Goal: Transaction & Acquisition: Purchase product/service

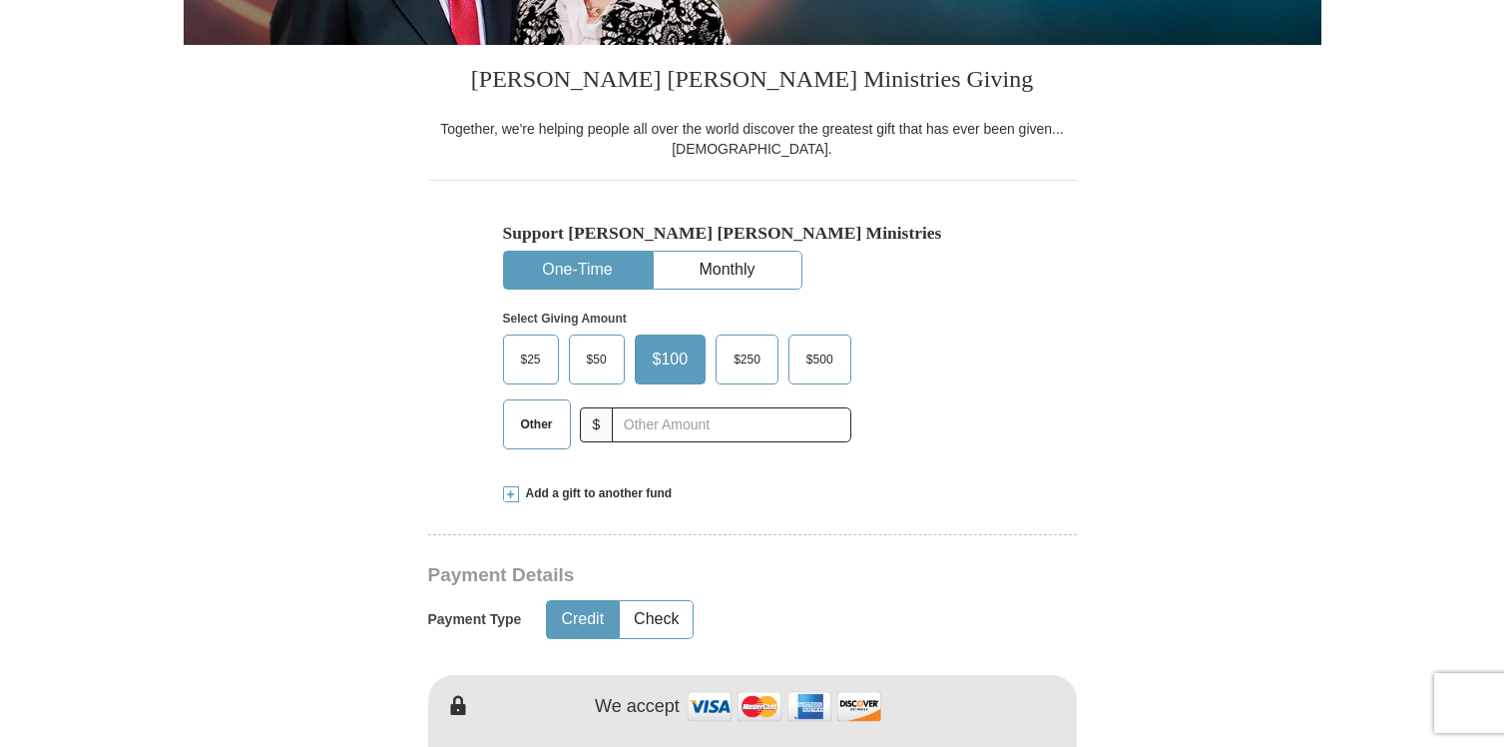
scroll to position [551, 0]
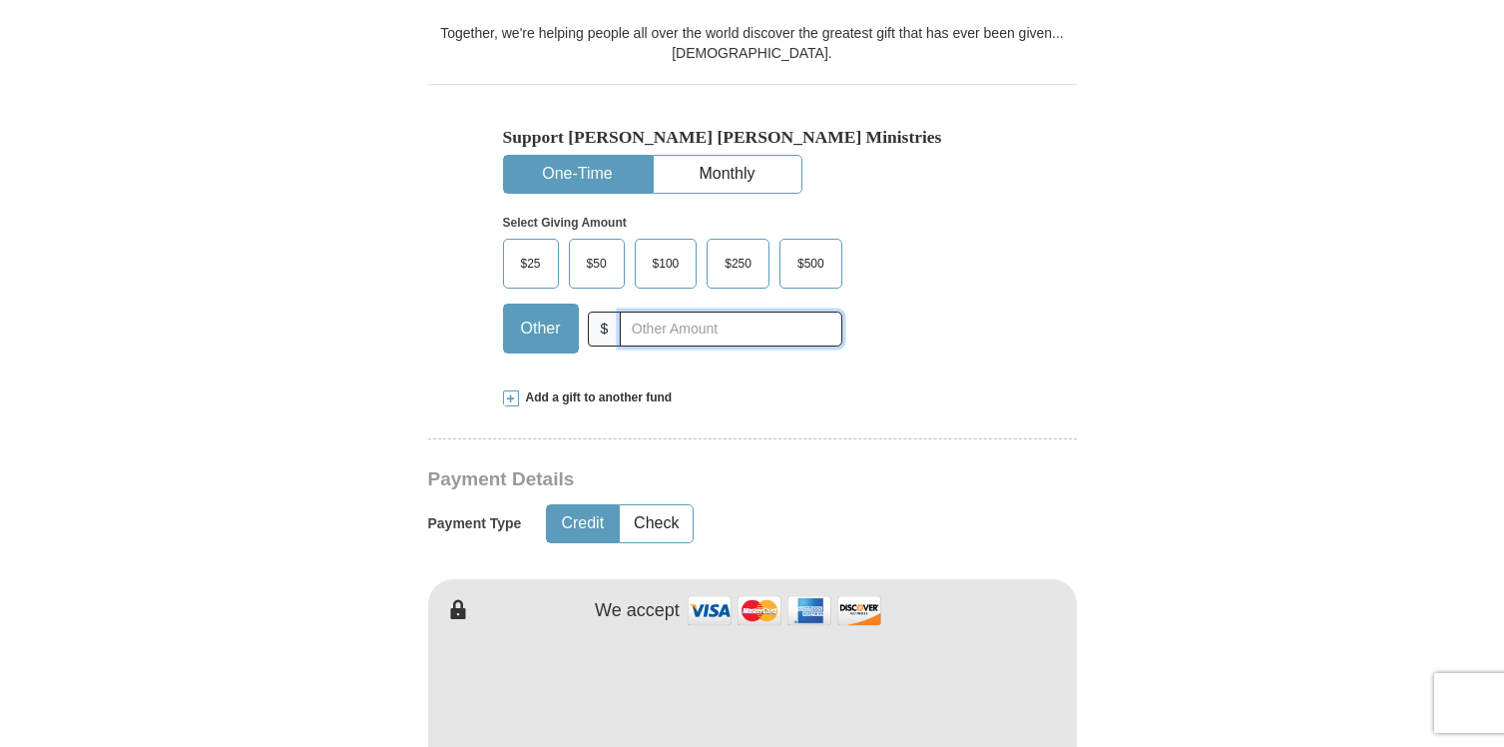
click at [717, 334] on input "text" at bounding box center [731, 328] width 222 height 35
type input "500.00"
click at [1038, 363] on div "Support [PERSON_NAME] [PERSON_NAME] Ministries One-Time Monthly Select Giving A…" at bounding box center [752, 226] width 649 height 284
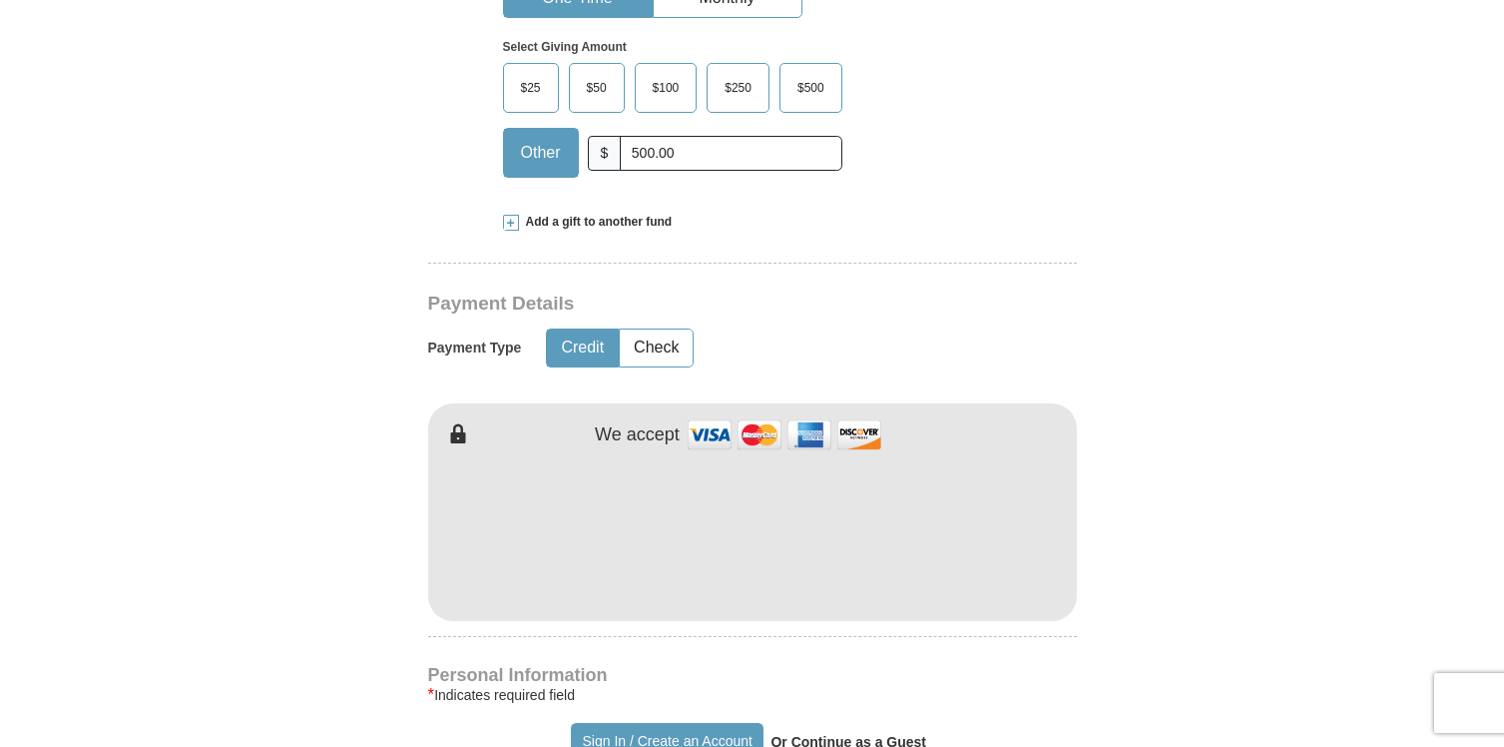
scroll to position [856, 0]
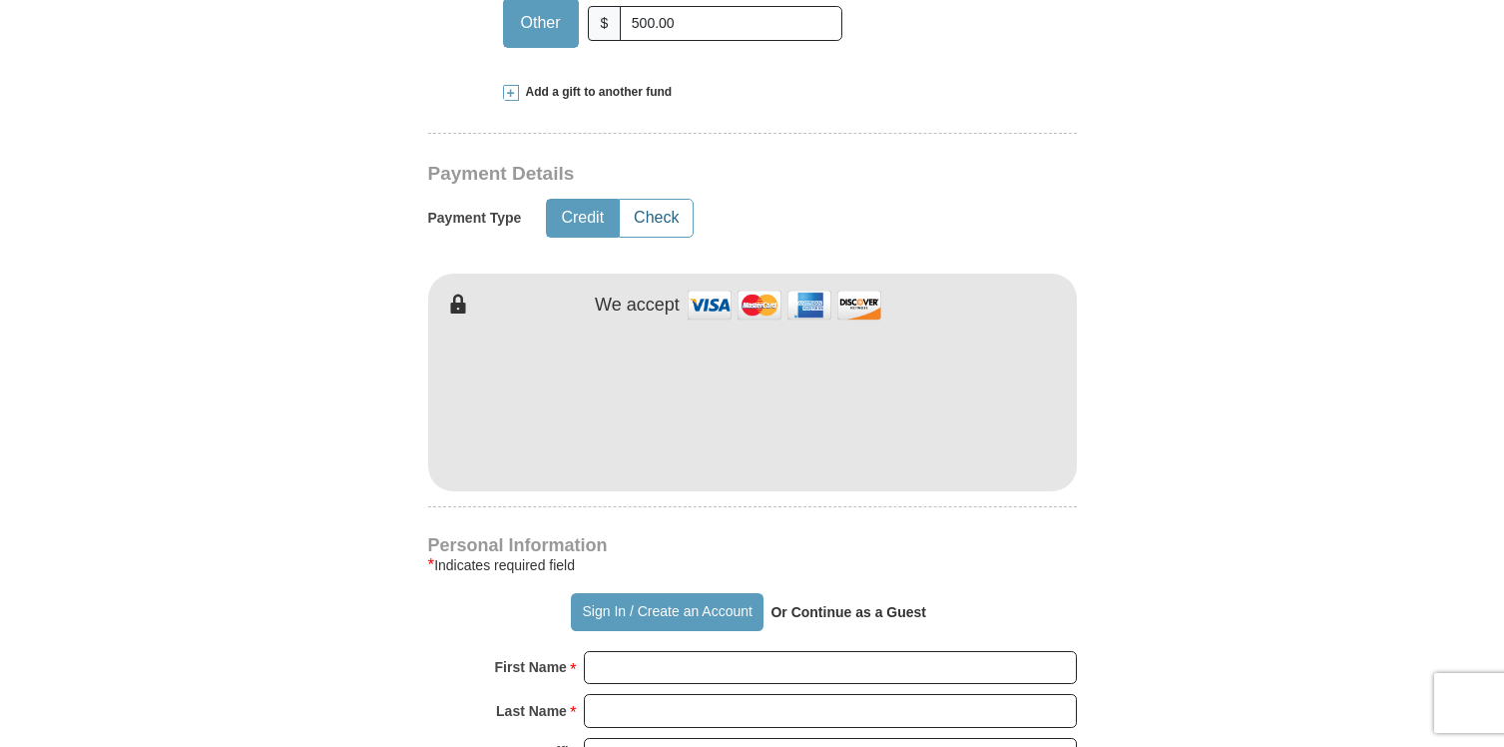
click at [675, 217] on button "Check" at bounding box center [656, 218] width 73 height 37
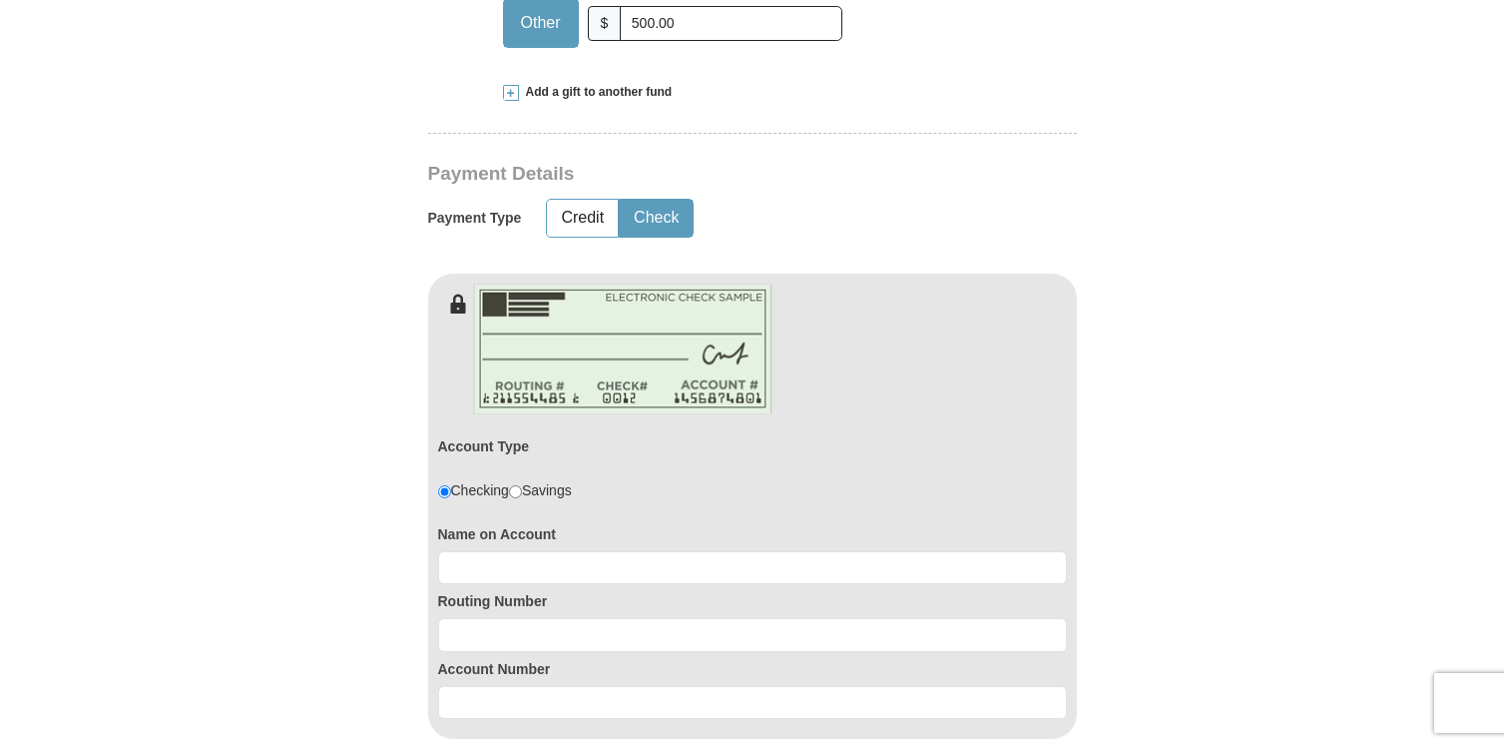
scroll to position [970, 0]
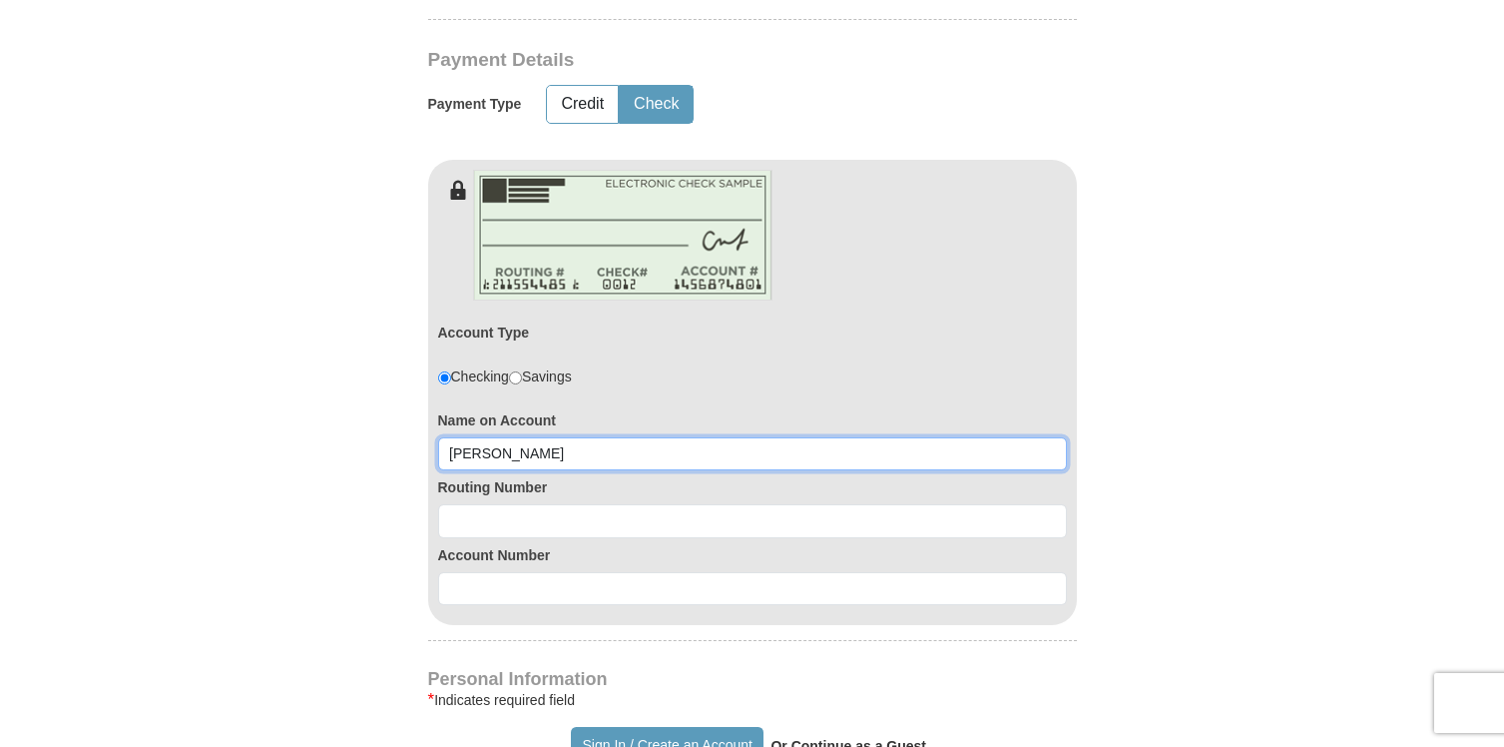
type input "[PERSON_NAME]"
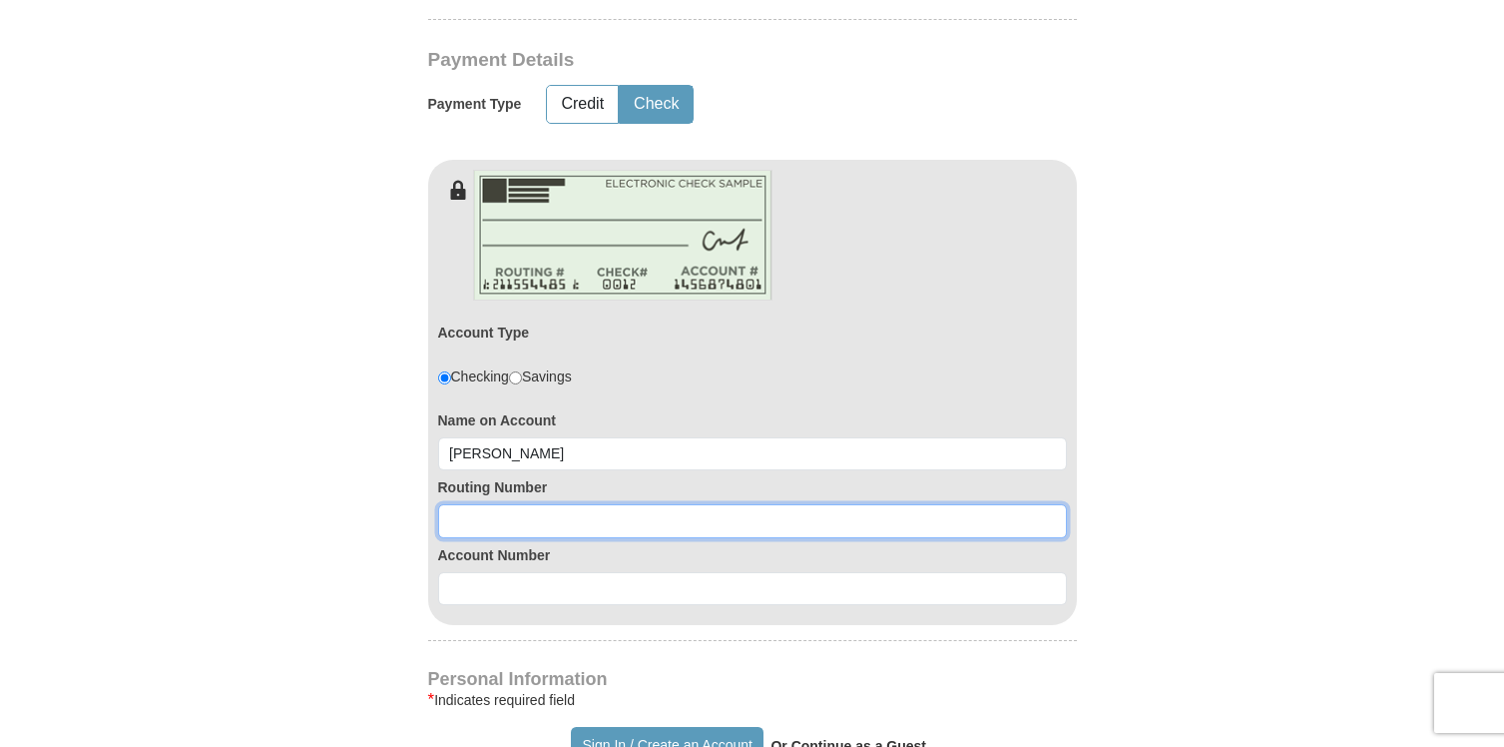
click at [542, 512] on input at bounding box center [752, 521] width 629 height 34
type input "314074269"
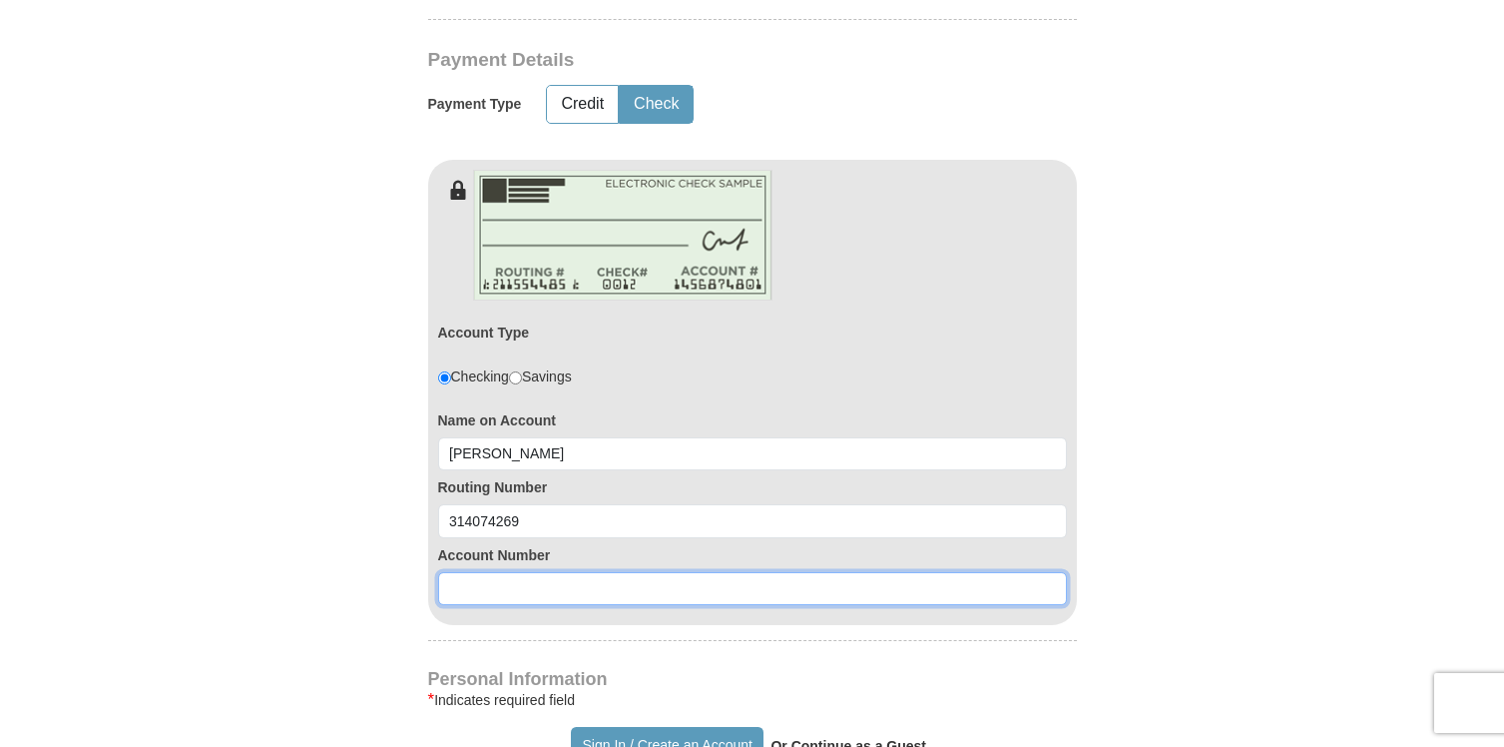
click at [574, 582] on input at bounding box center [752, 589] width 629 height 34
type input "131837958"
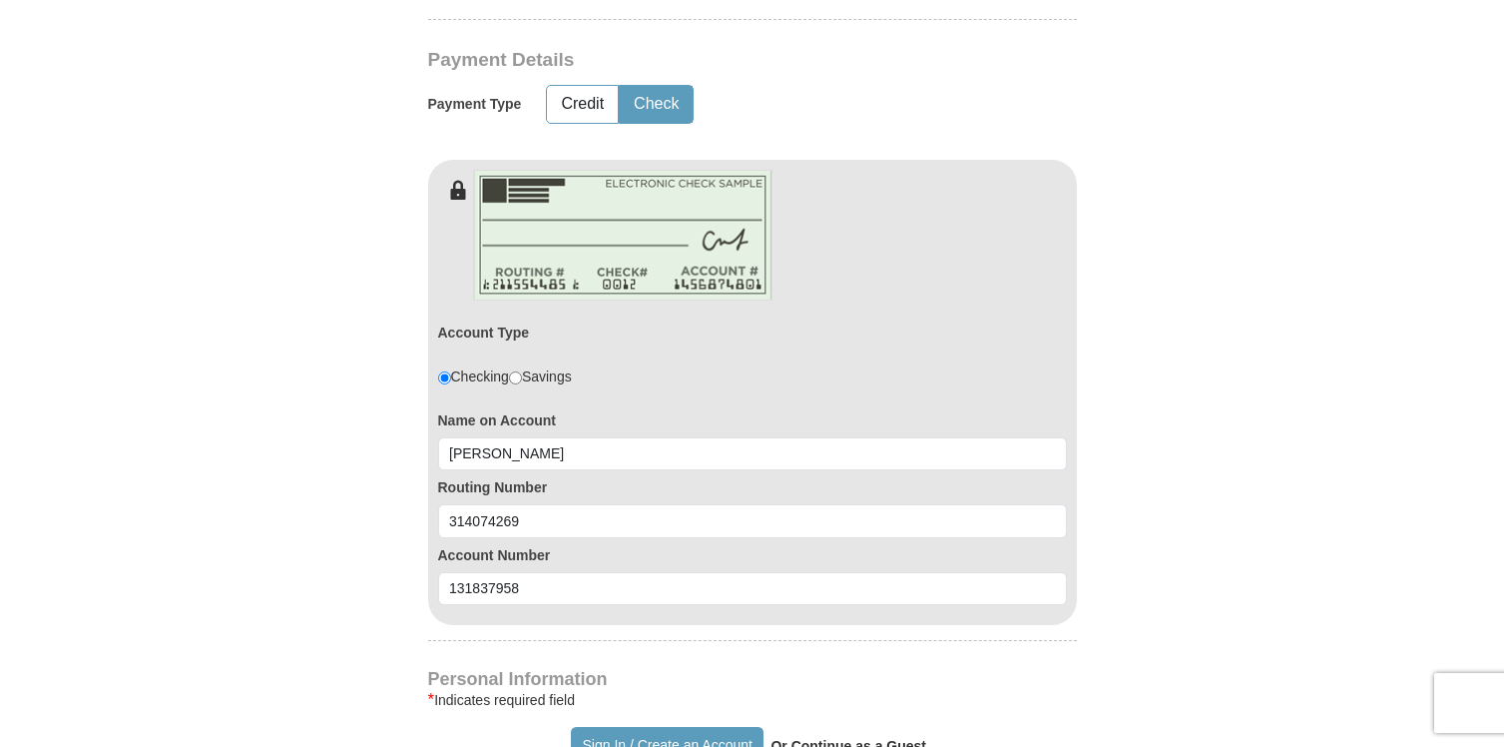
click at [1295, 524] on form "Already have an account? Sign in for faster giving. Don't have an account? Crea…" at bounding box center [753, 458] width 1138 height 2696
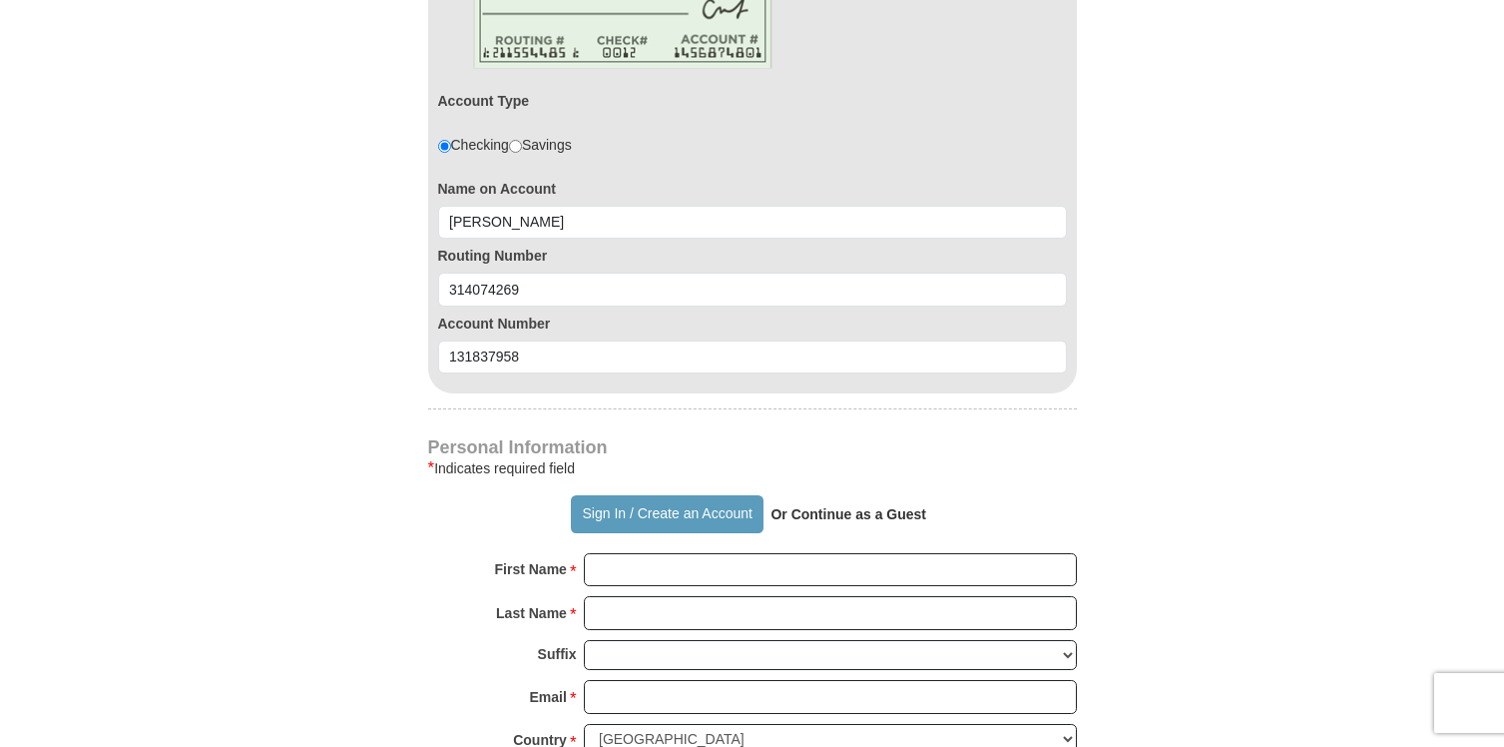
scroll to position [1238, 0]
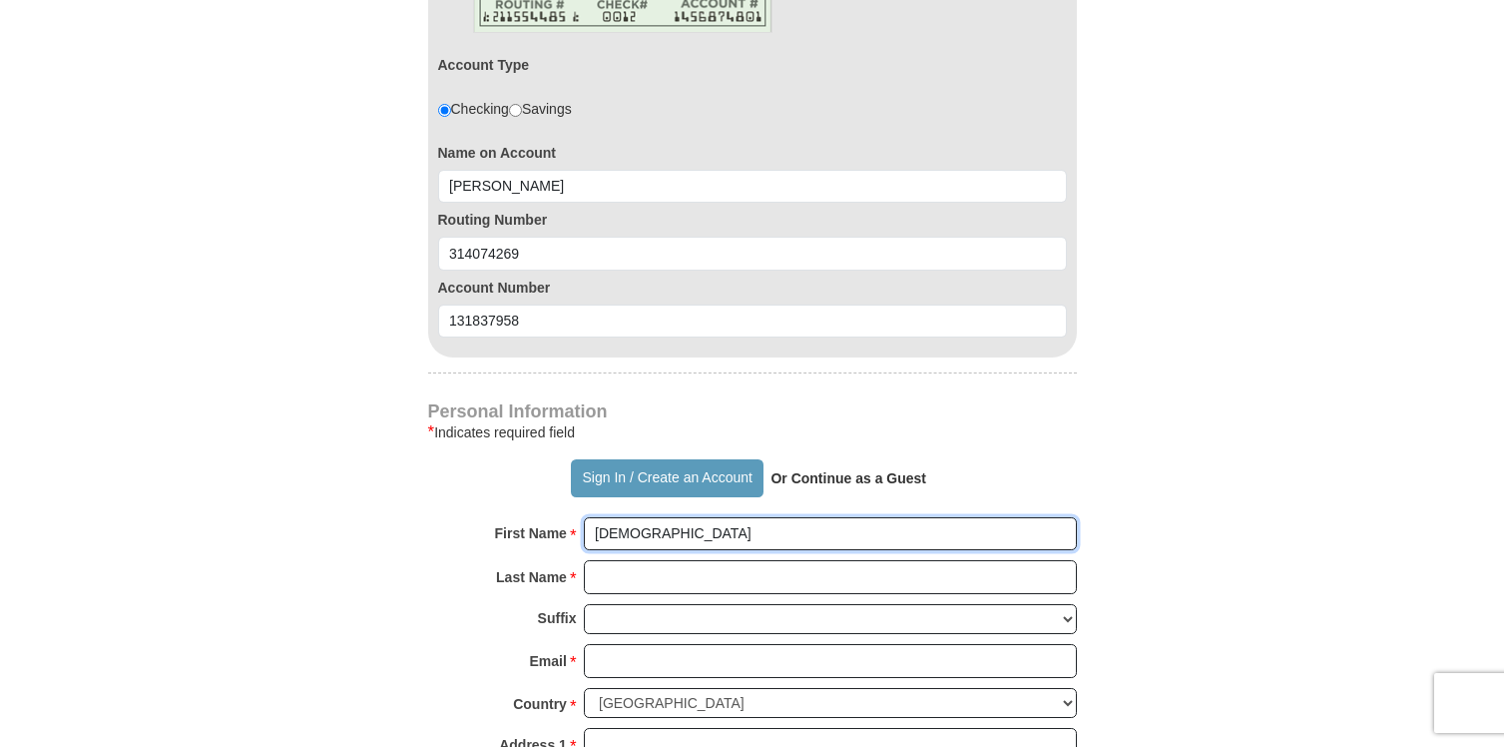
type input "[PERSON_NAME]"
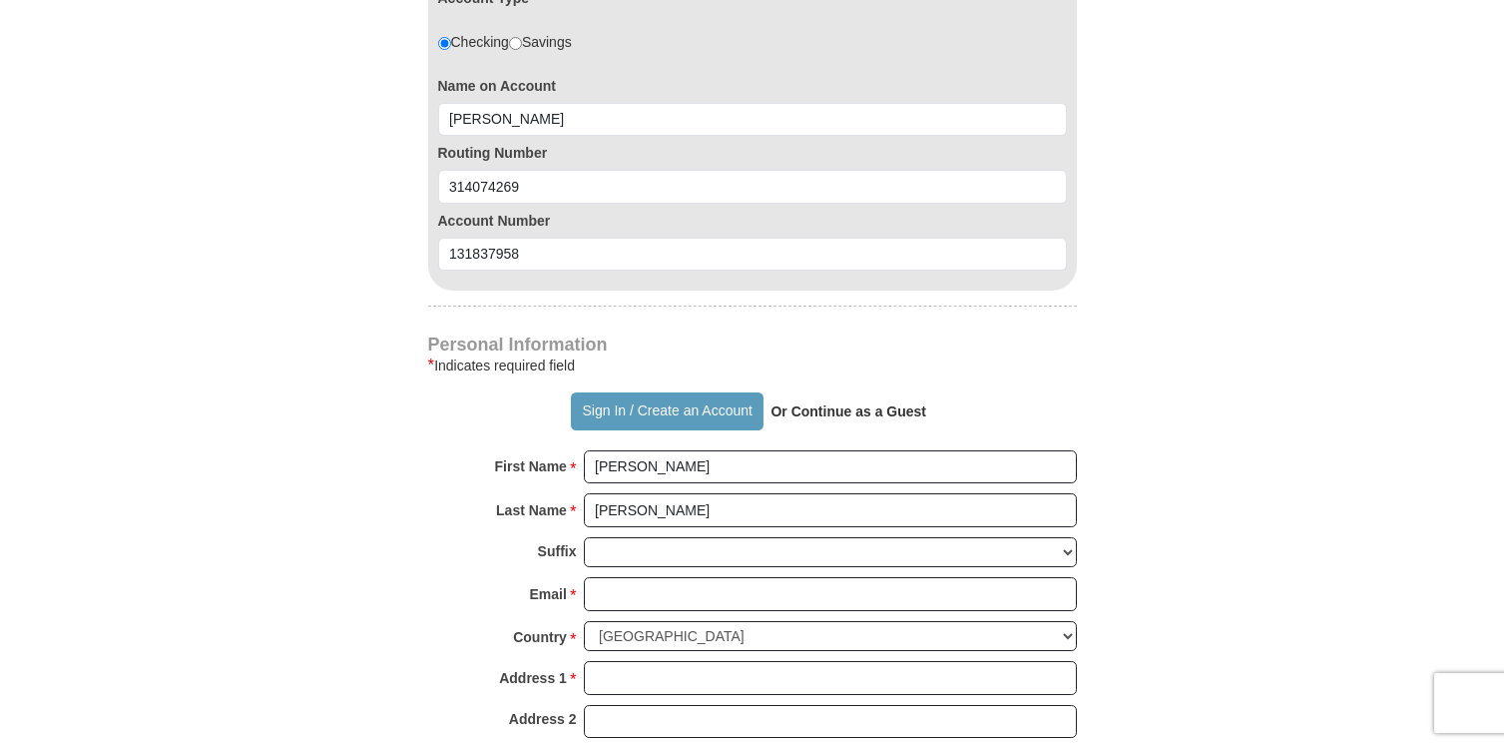
scroll to position [1440, 0]
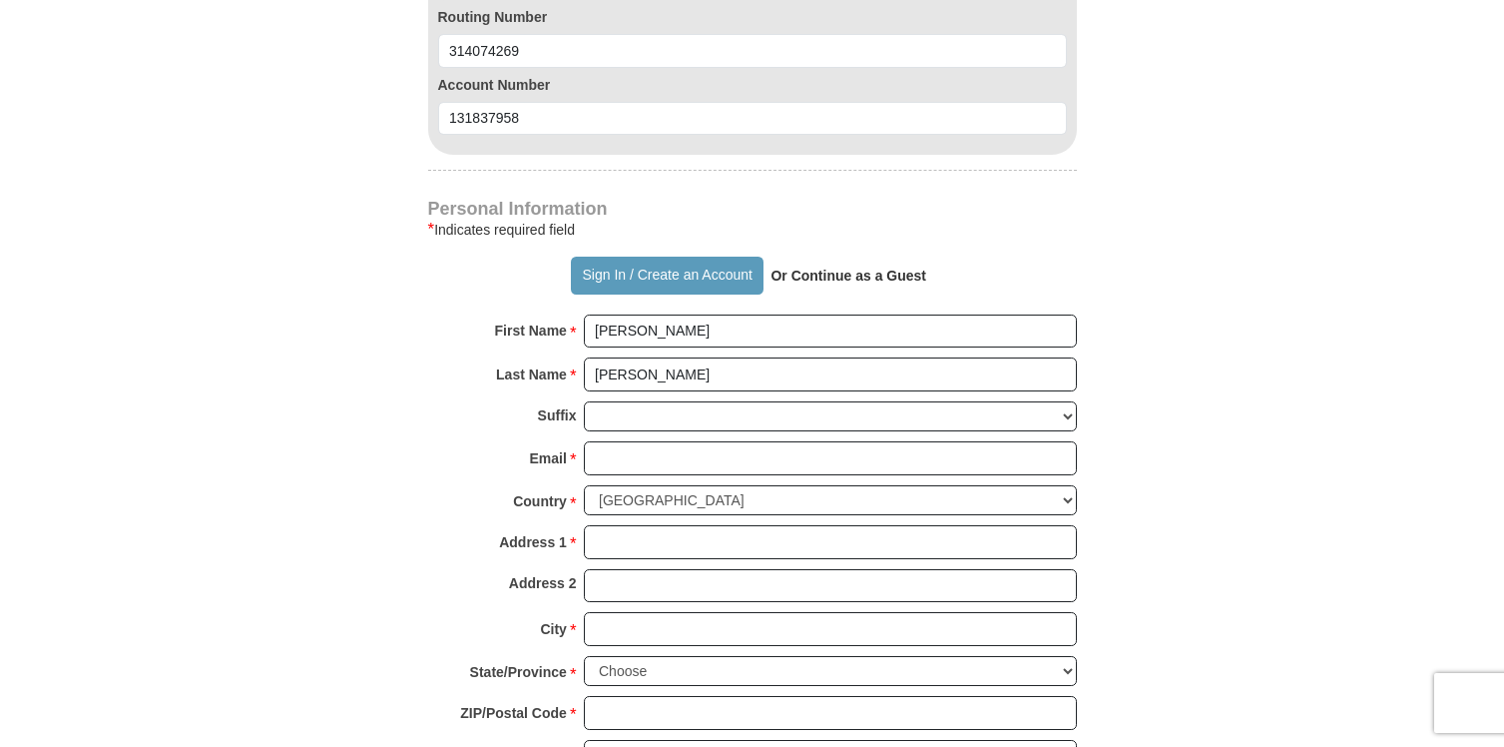
type input "[PERSON_NAME]"
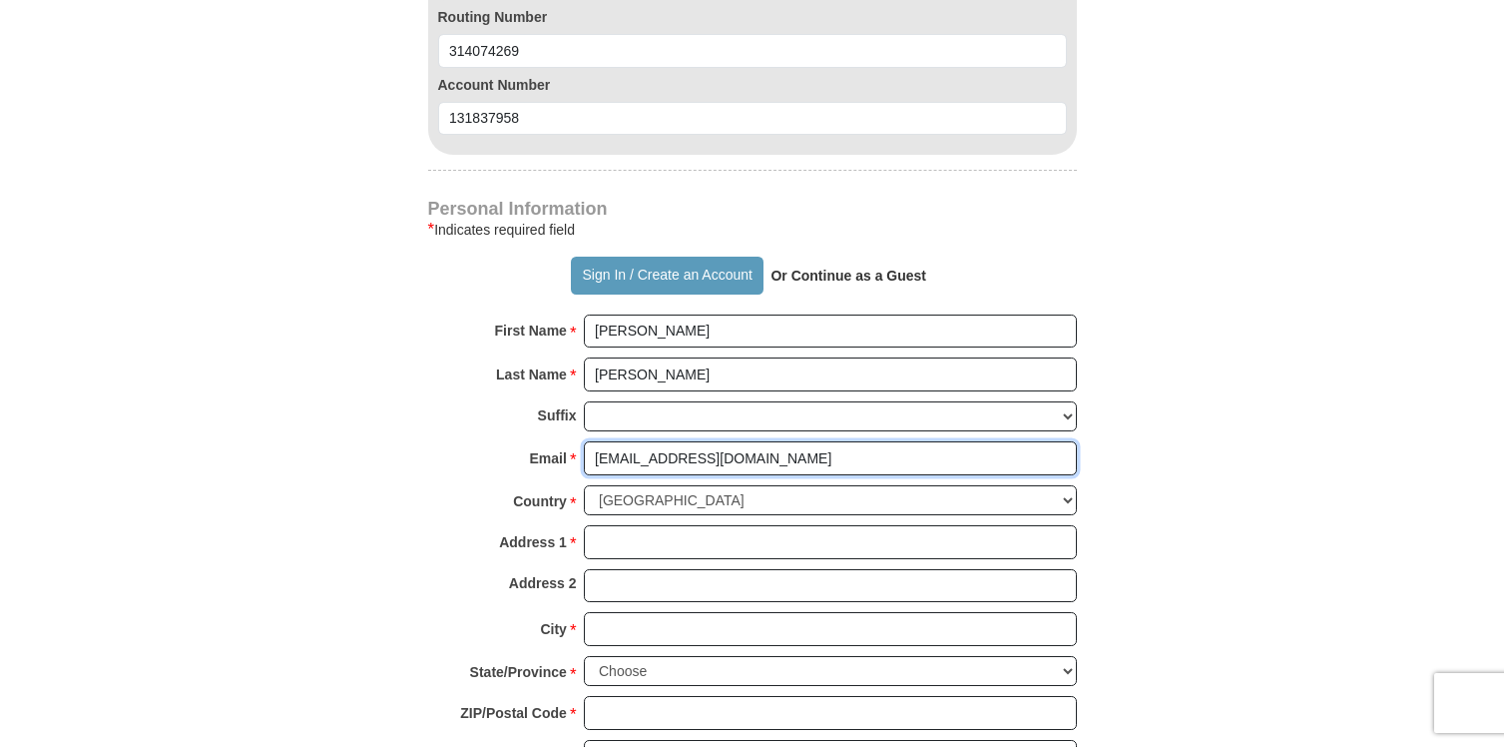
type input "[EMAIL_ADDRESS][DOMAIN_NAME]"
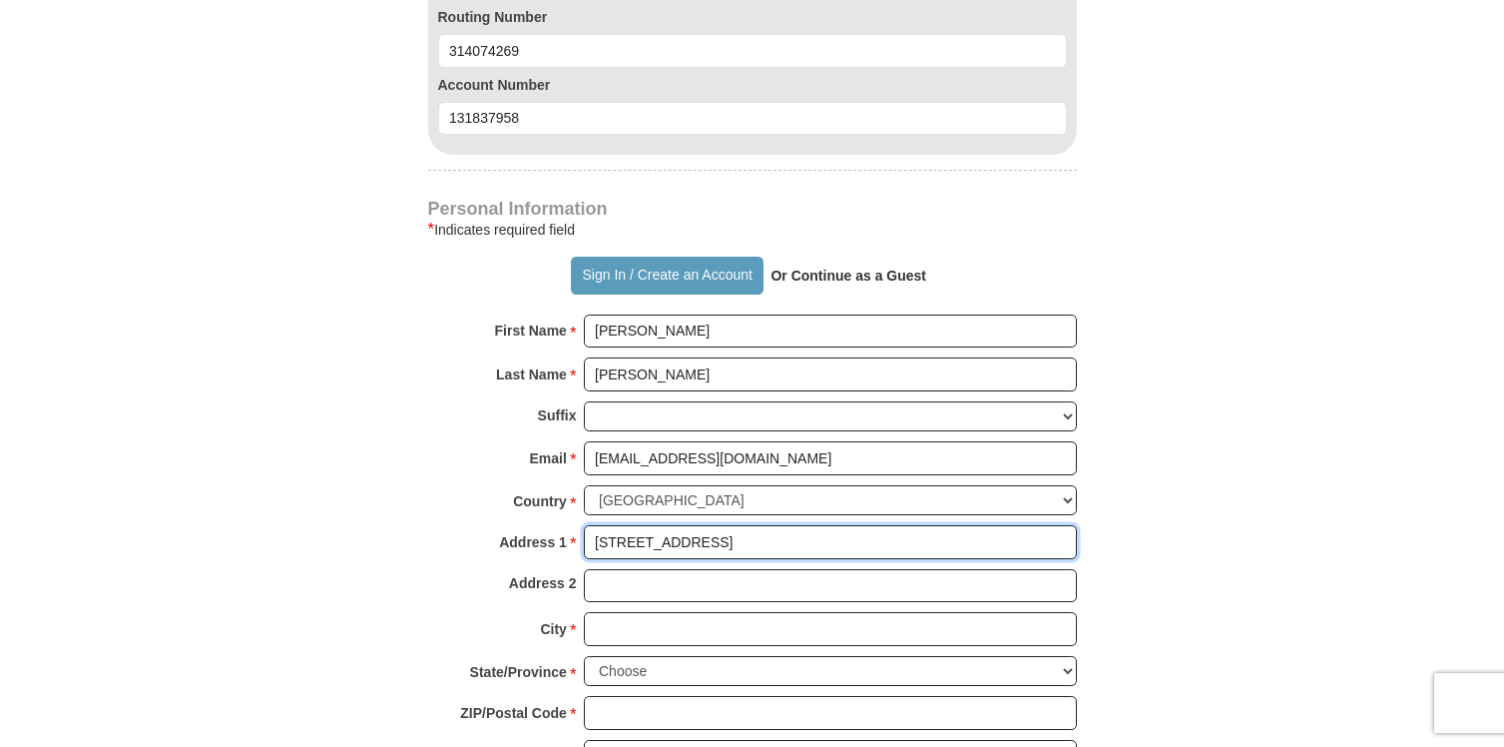
type input "[STREET_ADDRESS]"
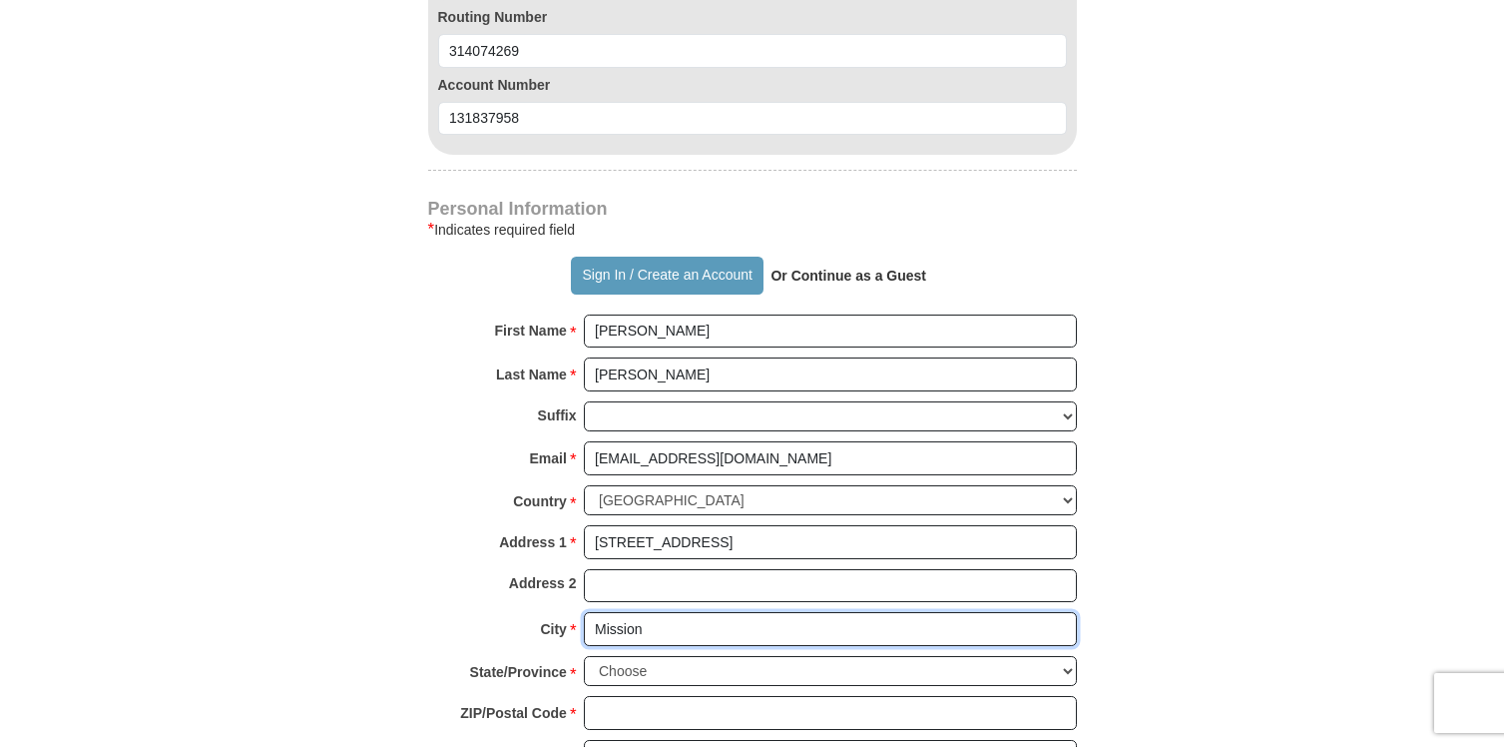
type input "Mission"
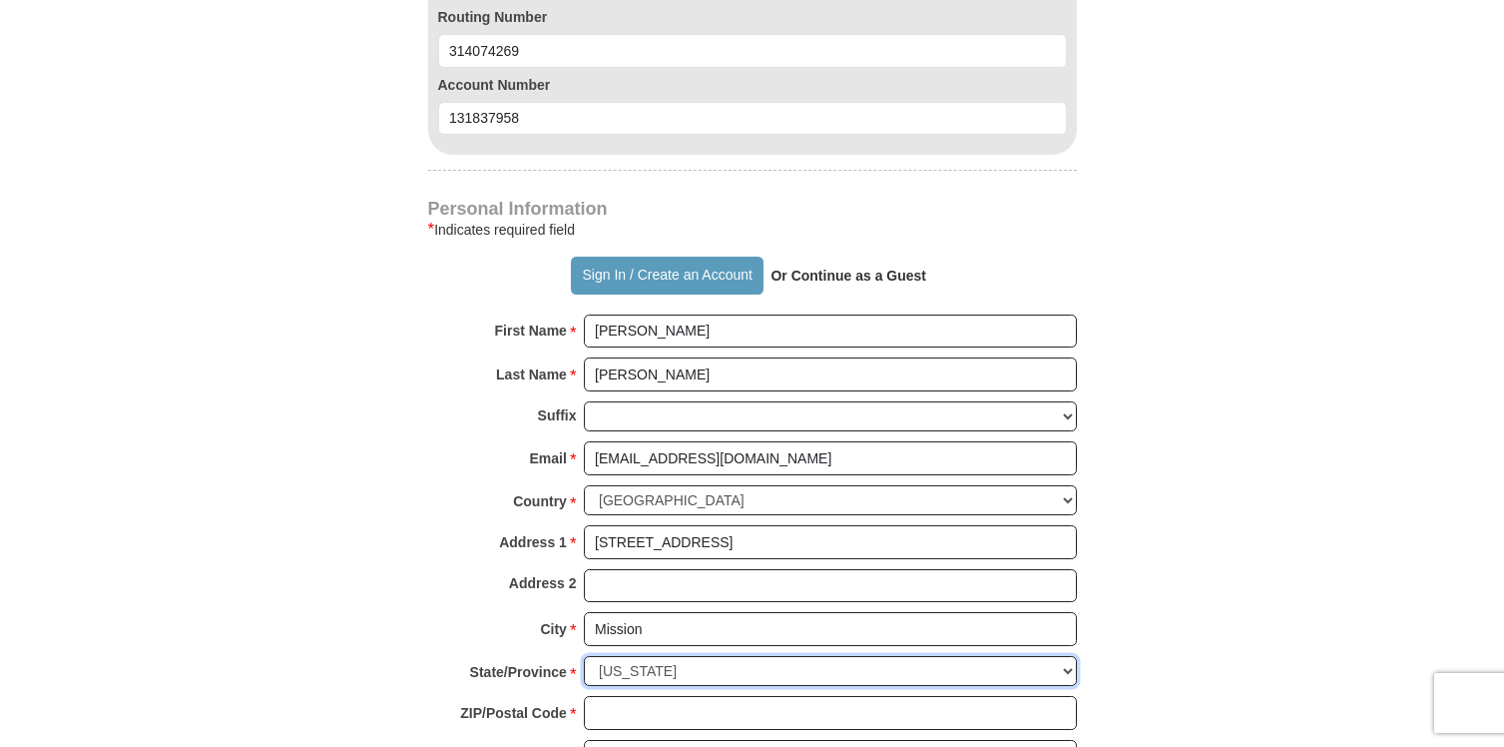
select select "[GEOGRAPHIC_DATA]"
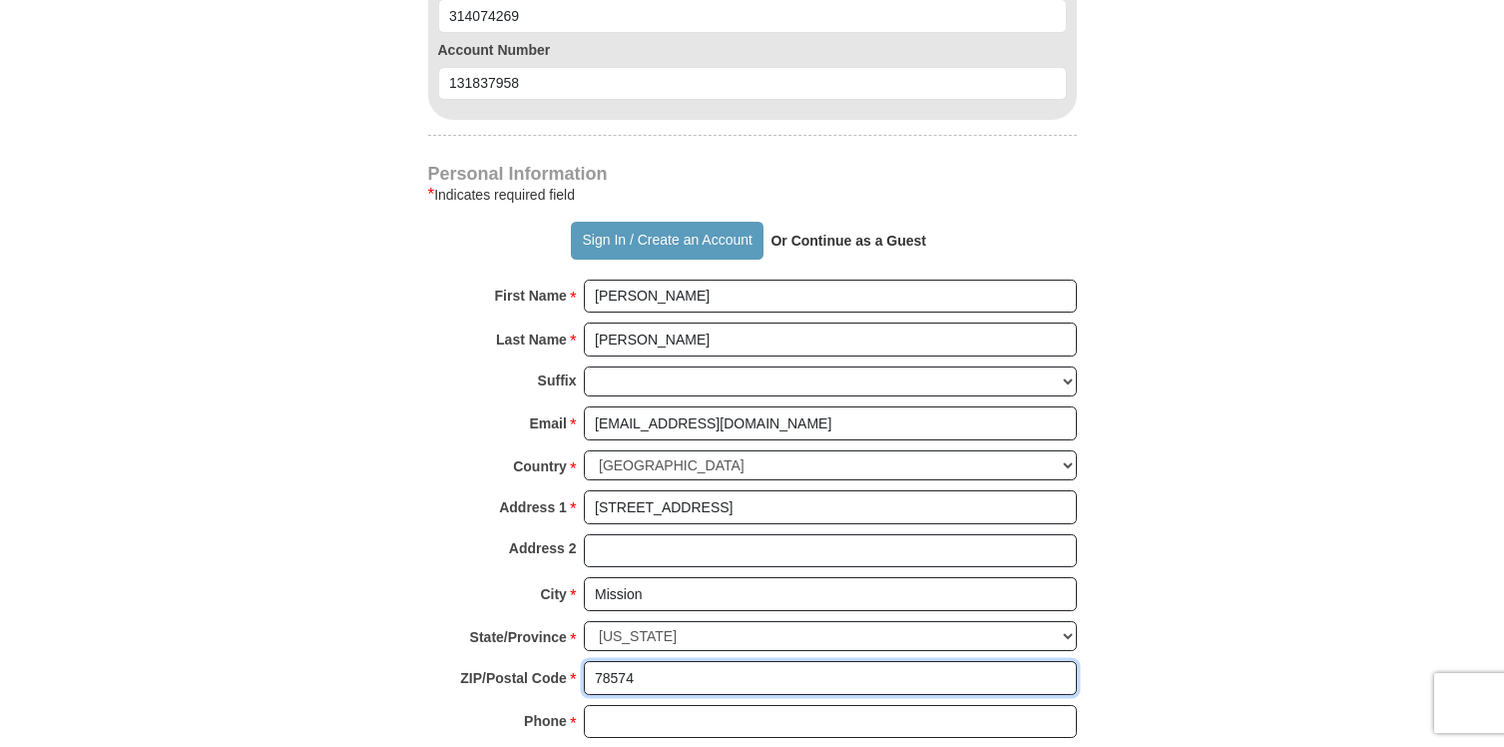
scroll to position [1707, 0]
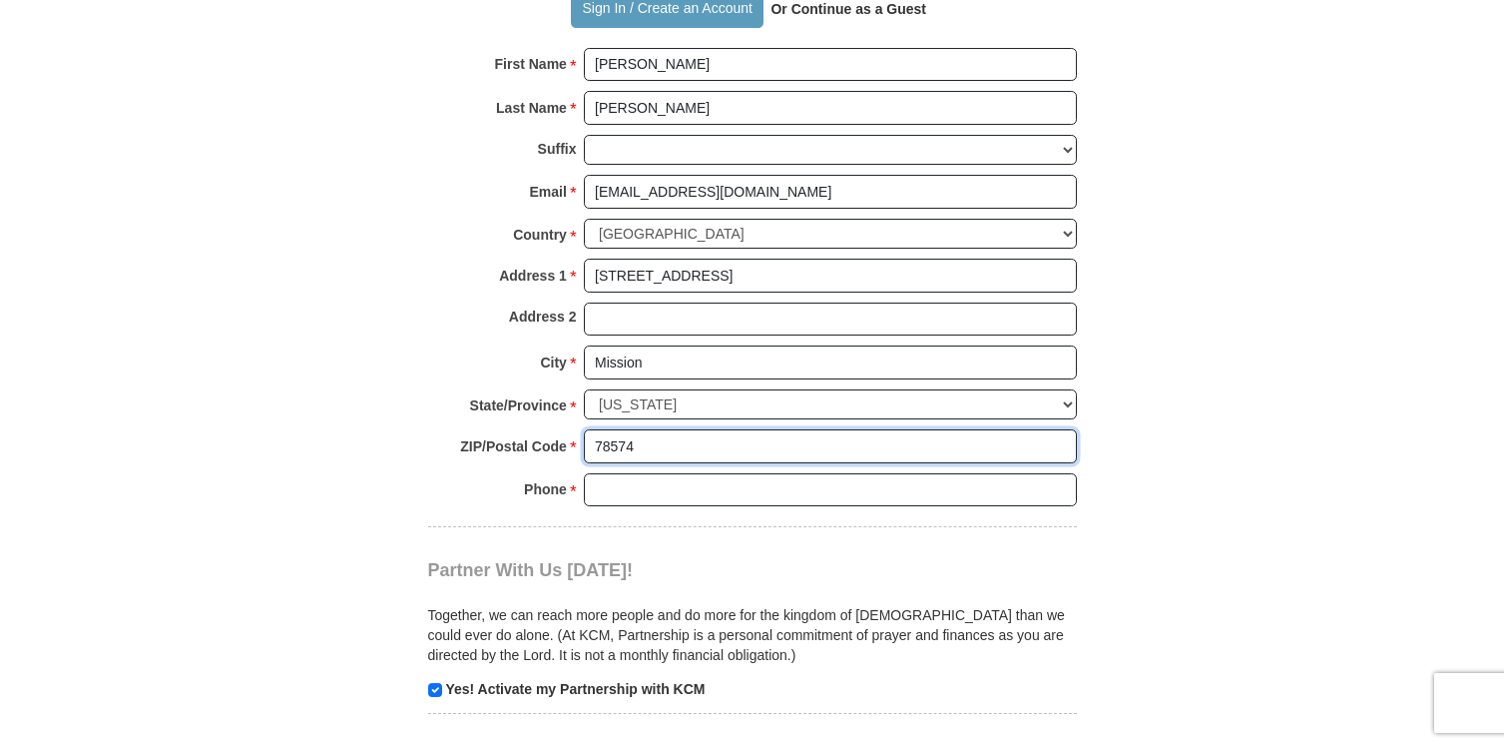
type input "78574"
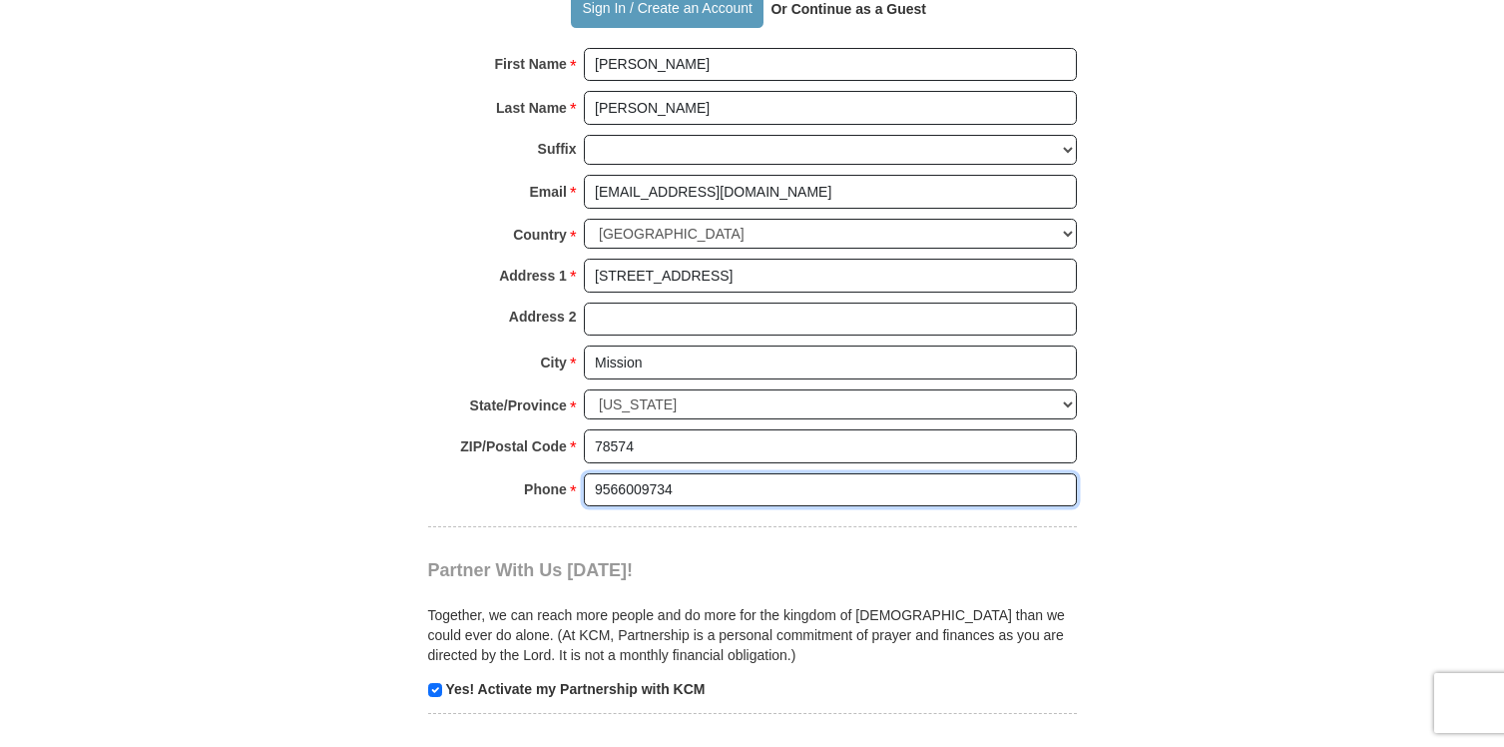
type input "9566009734"
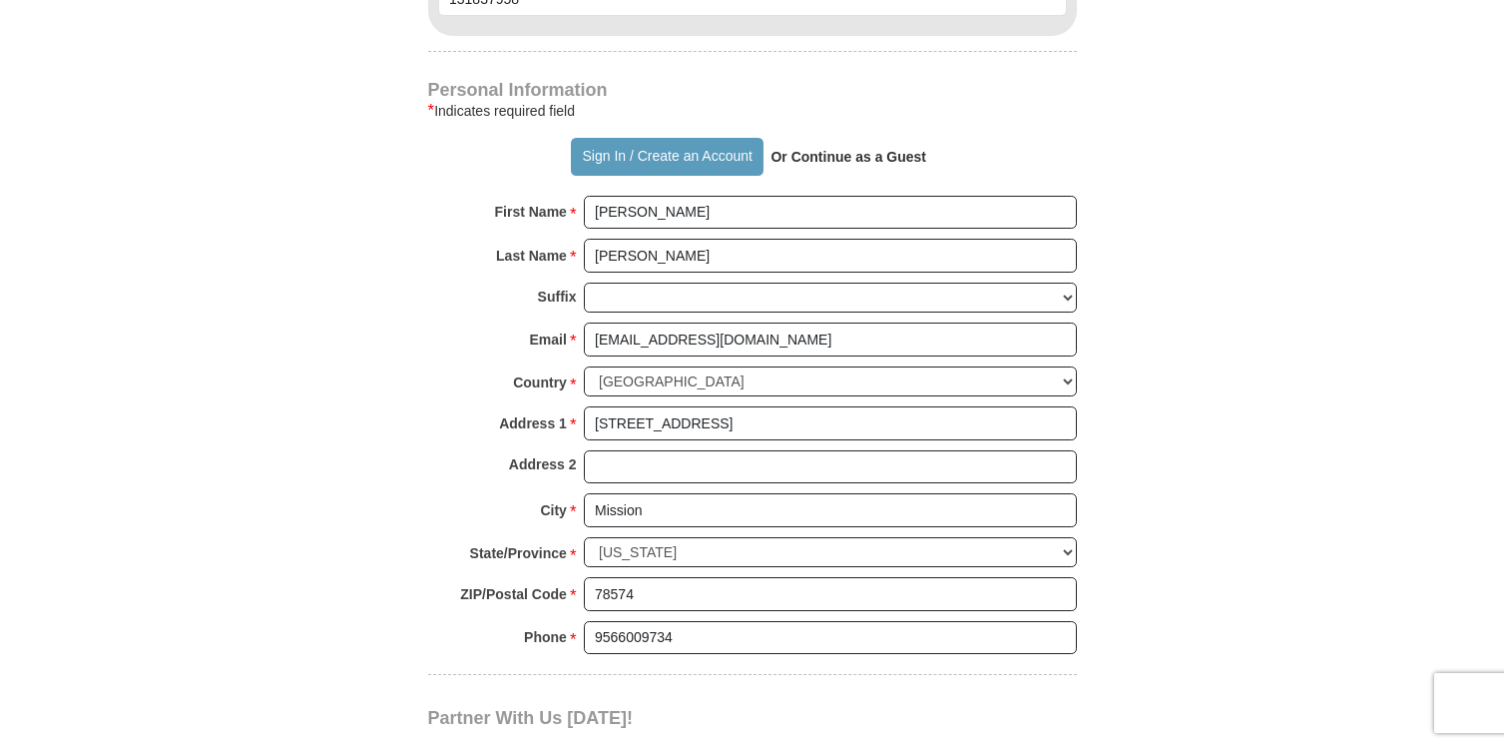
scroll to position [1524, 0]
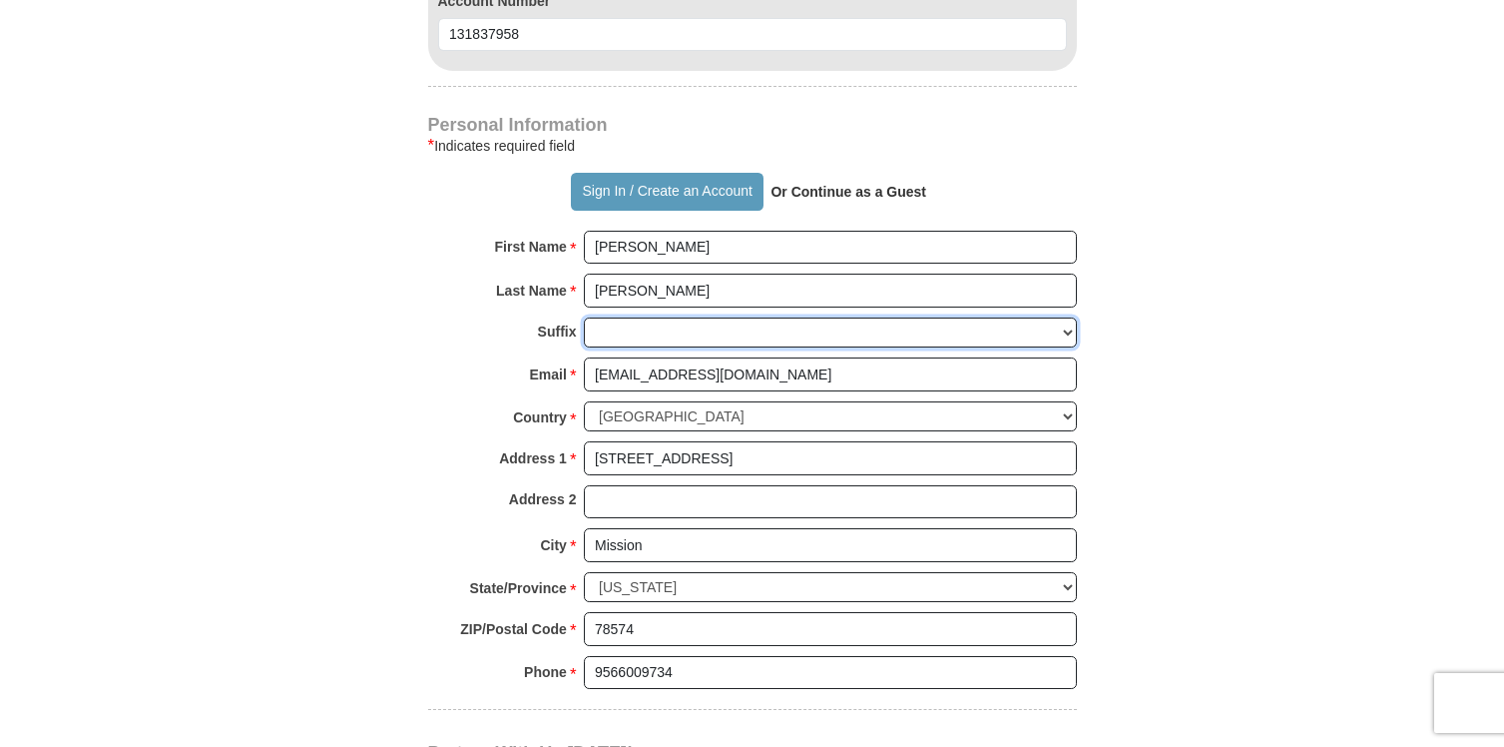
select select "Jr"
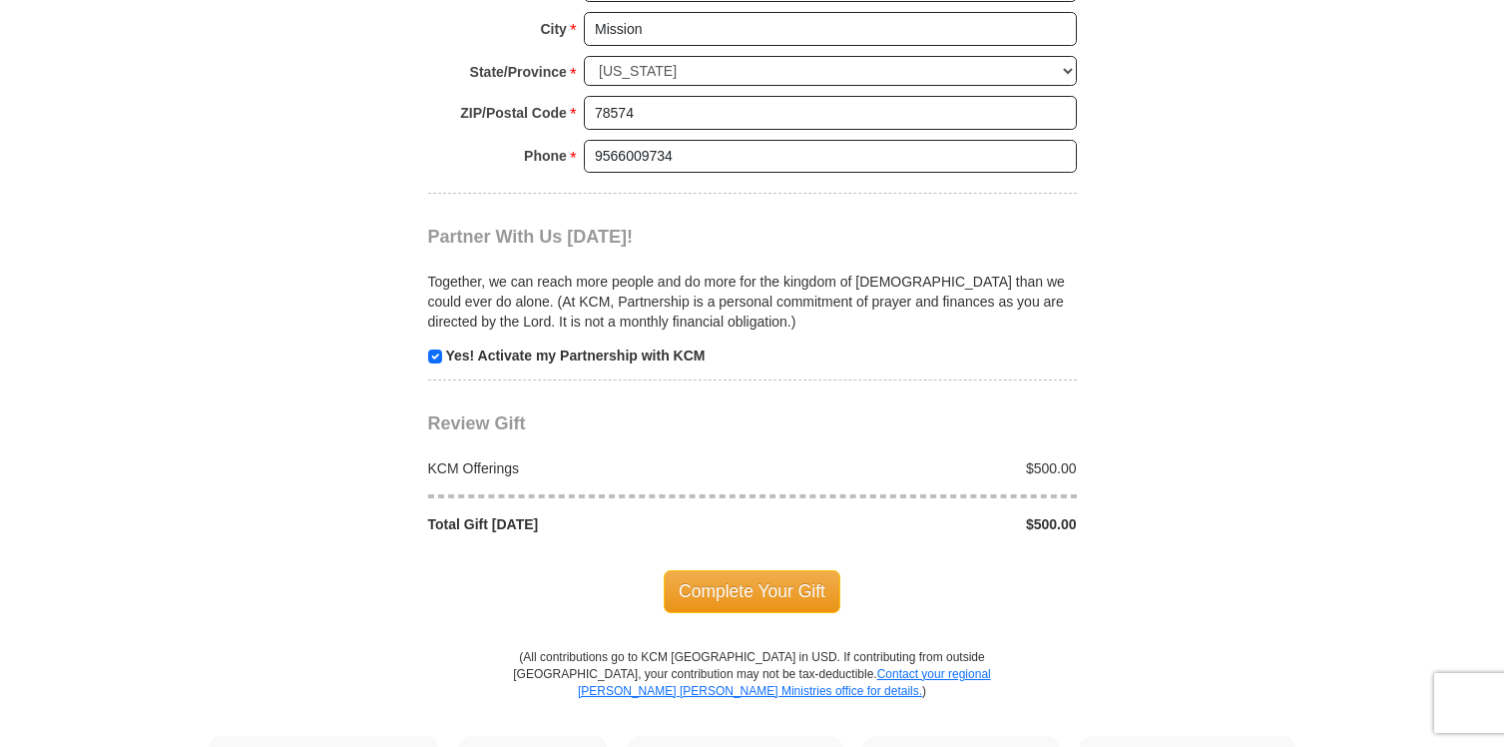
scroll to position [2162, 0]
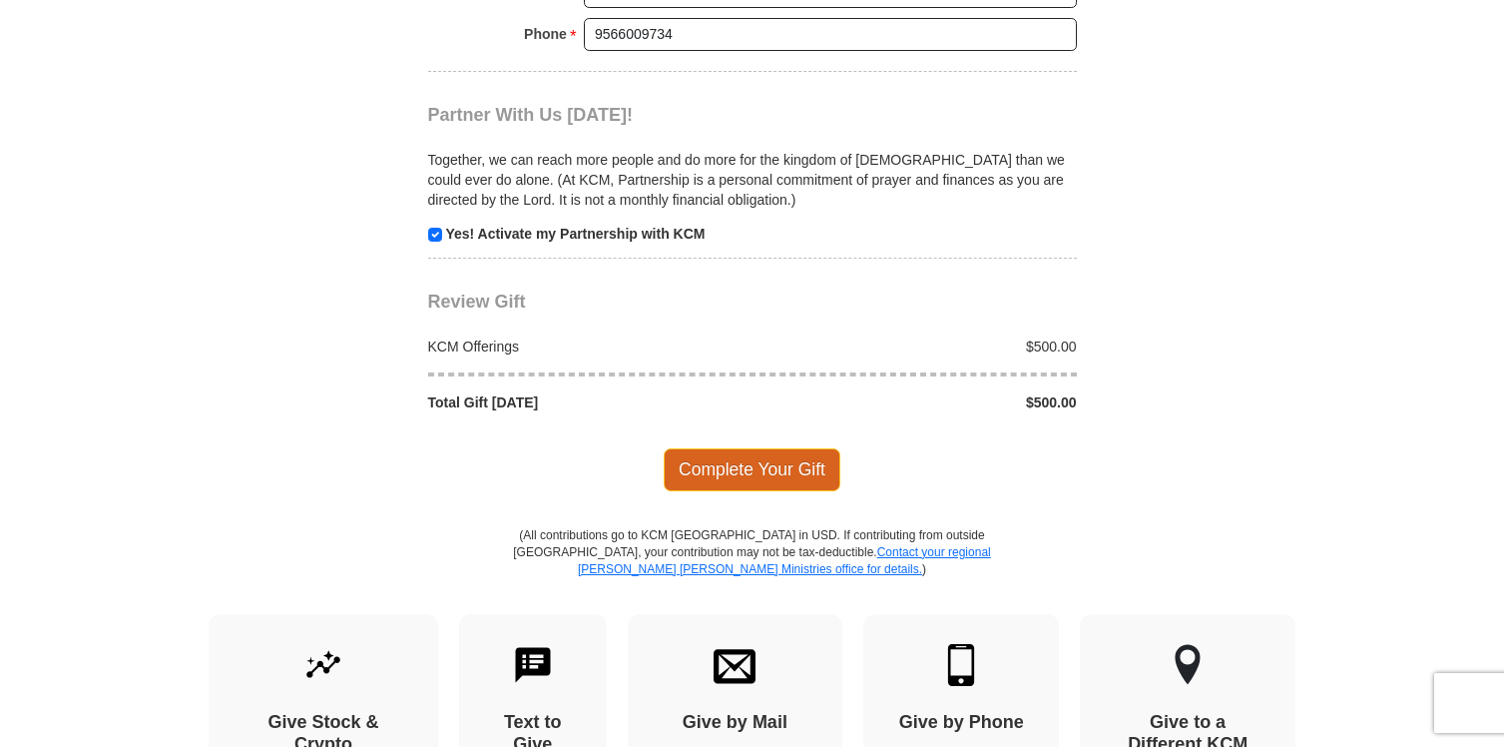
click at [819, 448] on span "Complete Your Gift" at bounding box center [752, 469] width 177 height 42
